Goal: Find specific page/section: Find specific page/section

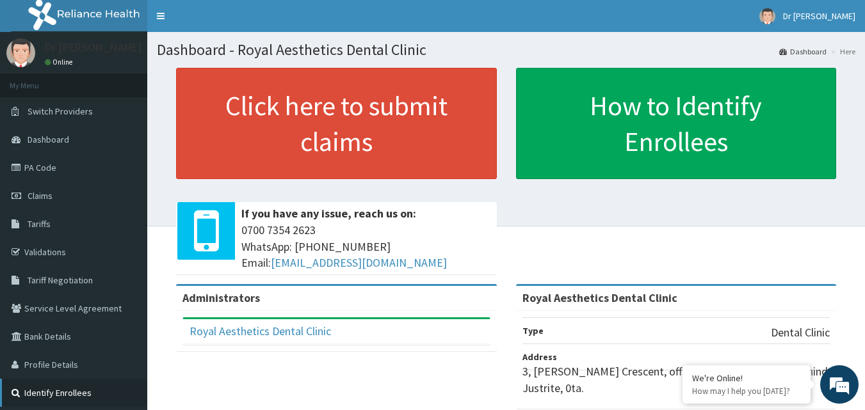
click at [81, 395] on link "Identify Enrollees" at bounding box center [73, 393] width 147 height 28
click at [40, 223] on span "Tariffs" at bounding box center [39, 224] width 23 height 12
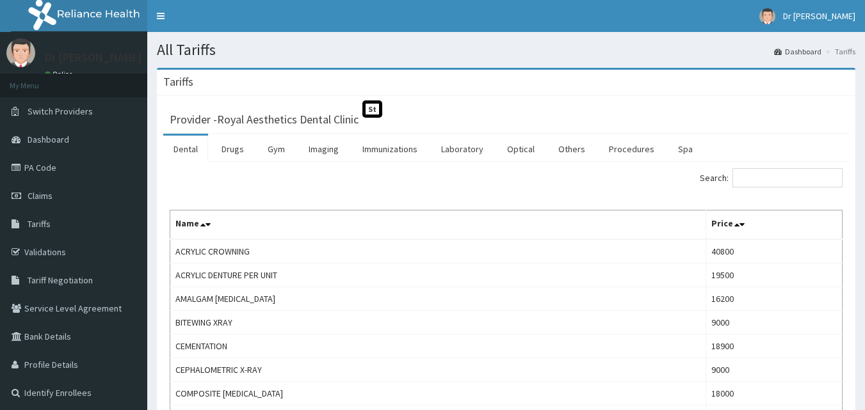
click at [191, 151] on link "Dental" at bounding box center [185, 149] width 45 height 27
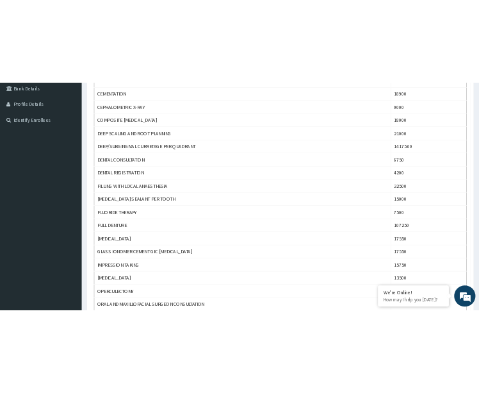
scroll to position [327, 0]
